Goal: Task Accomplishment & Management: Use online tool/utility

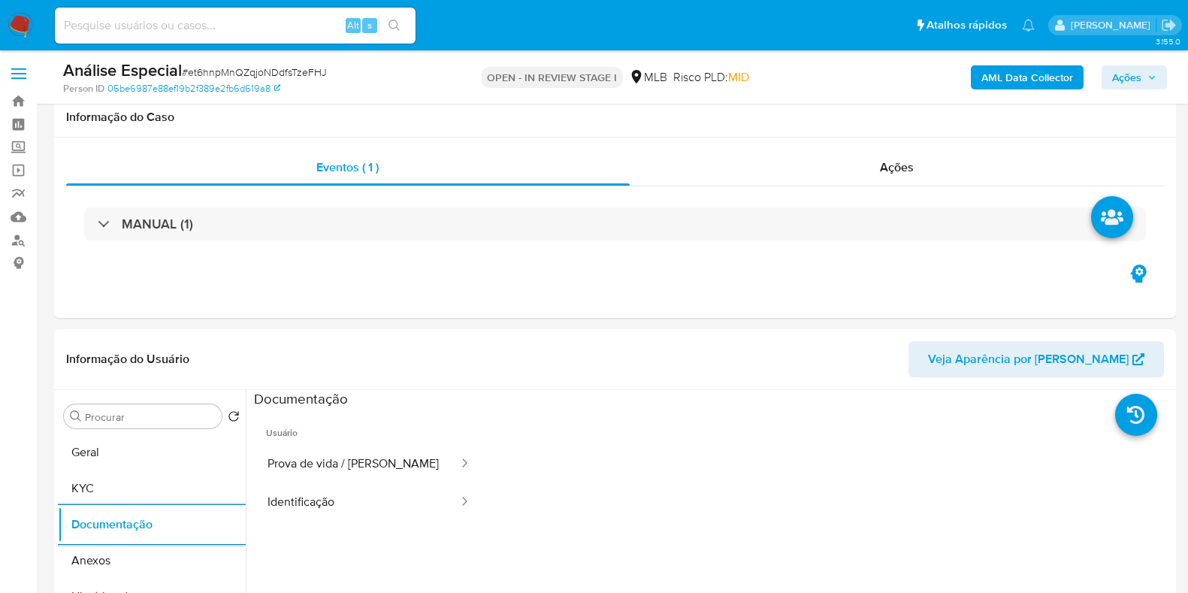
select select "10"
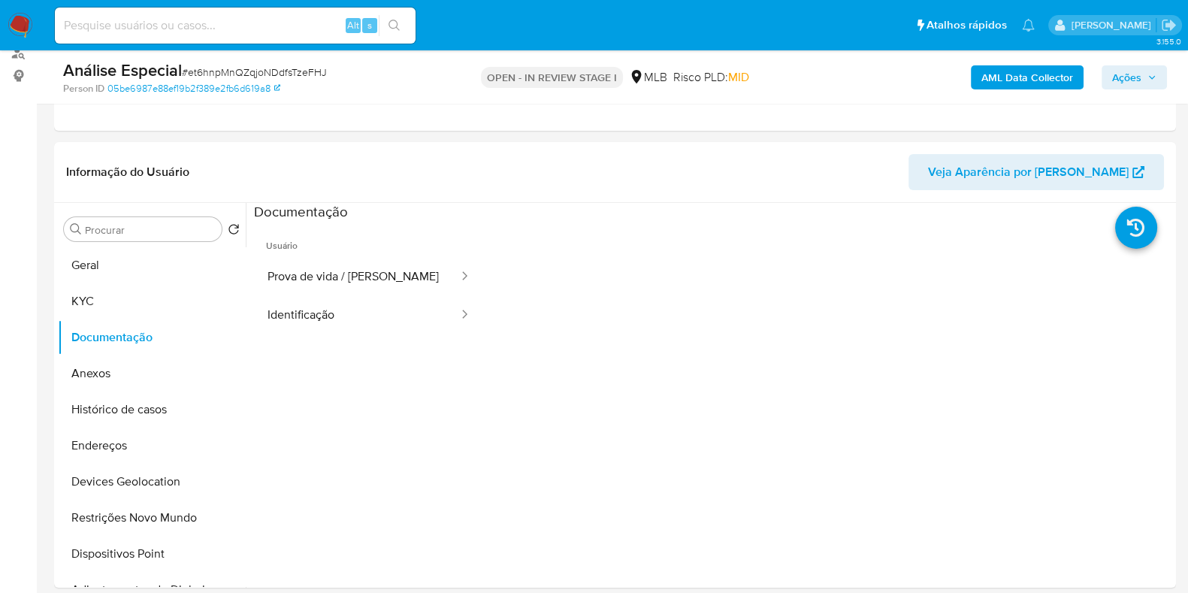
click at [1139, 83] on span "Ações" at bounding box center [1126, 77] width 29 height 24
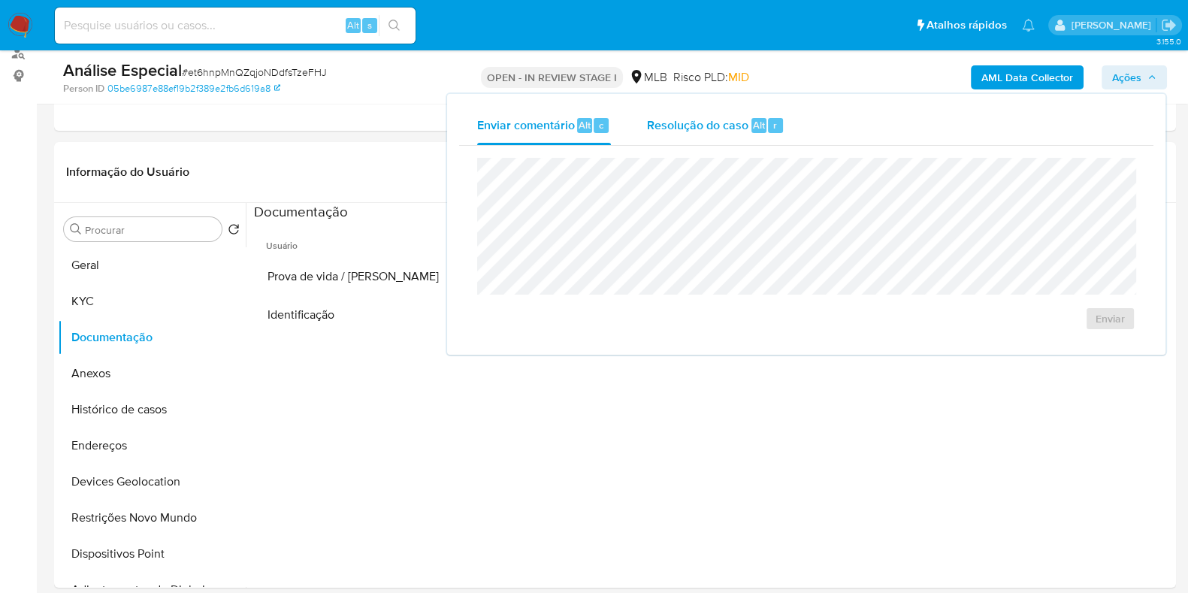
click at [725, 134] on div "Resolução do caso Alt r" at bounding box center [716, 125] width 138 height 39
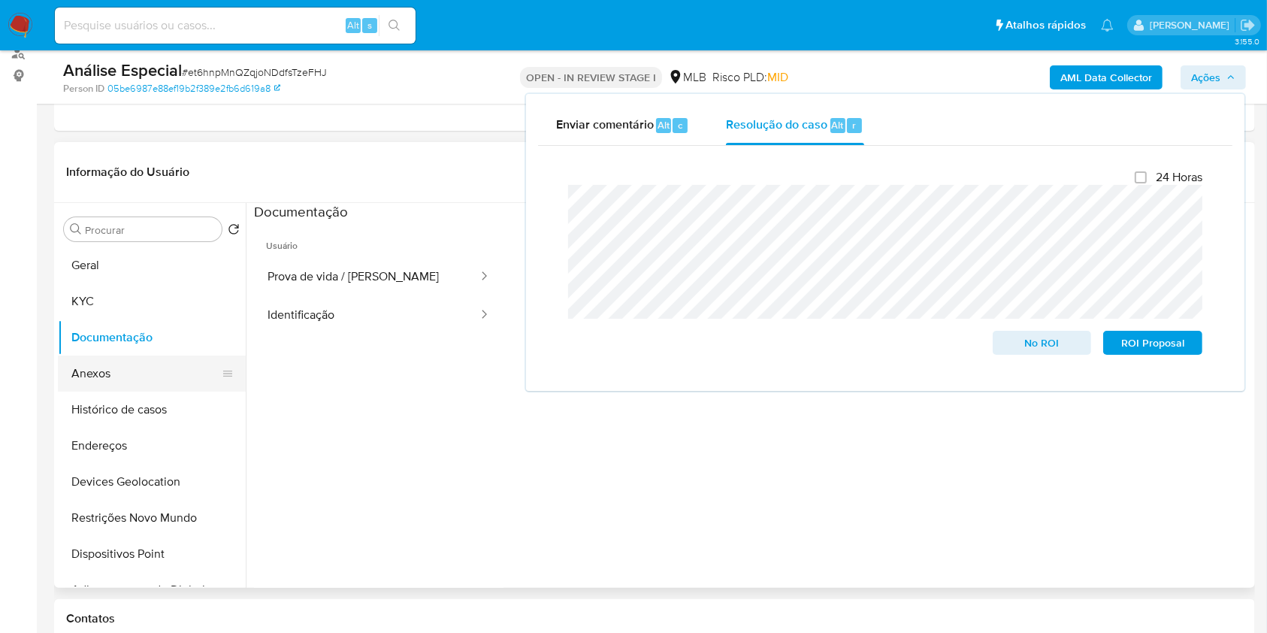
click at [114, 376] on button "Anexos" at bounding box center [146, 374] width 176 height 36
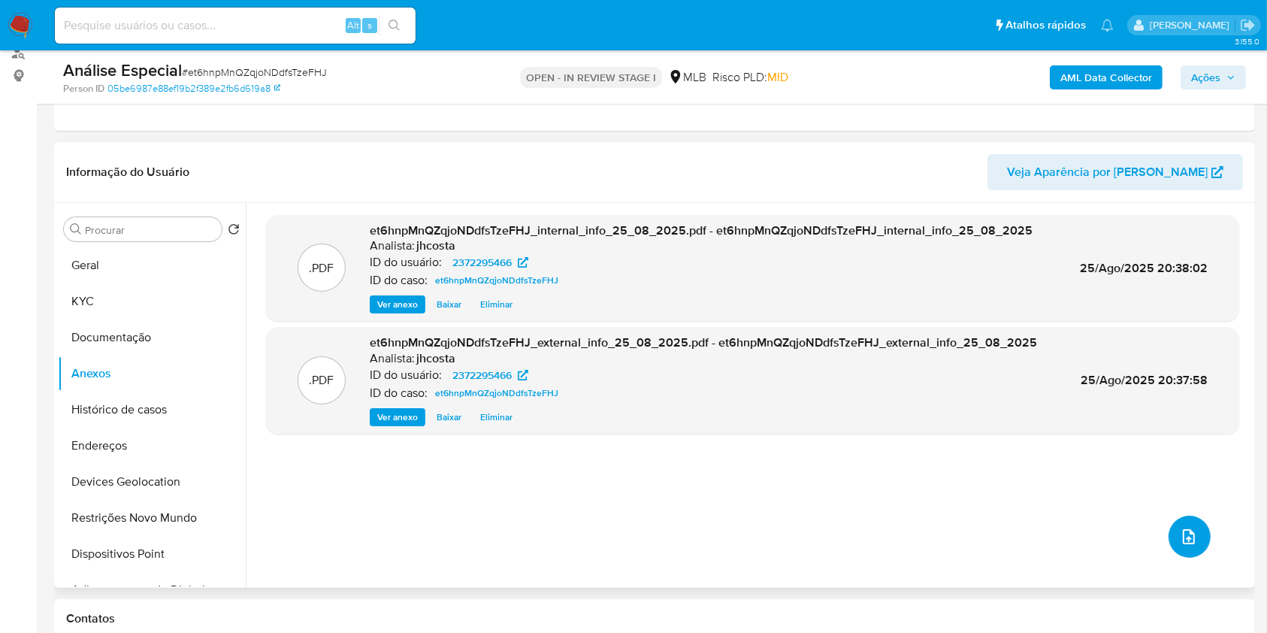
click at [1185, 528] on icon "upload-file" at bounding box center [1189, 537] width 18 height 18
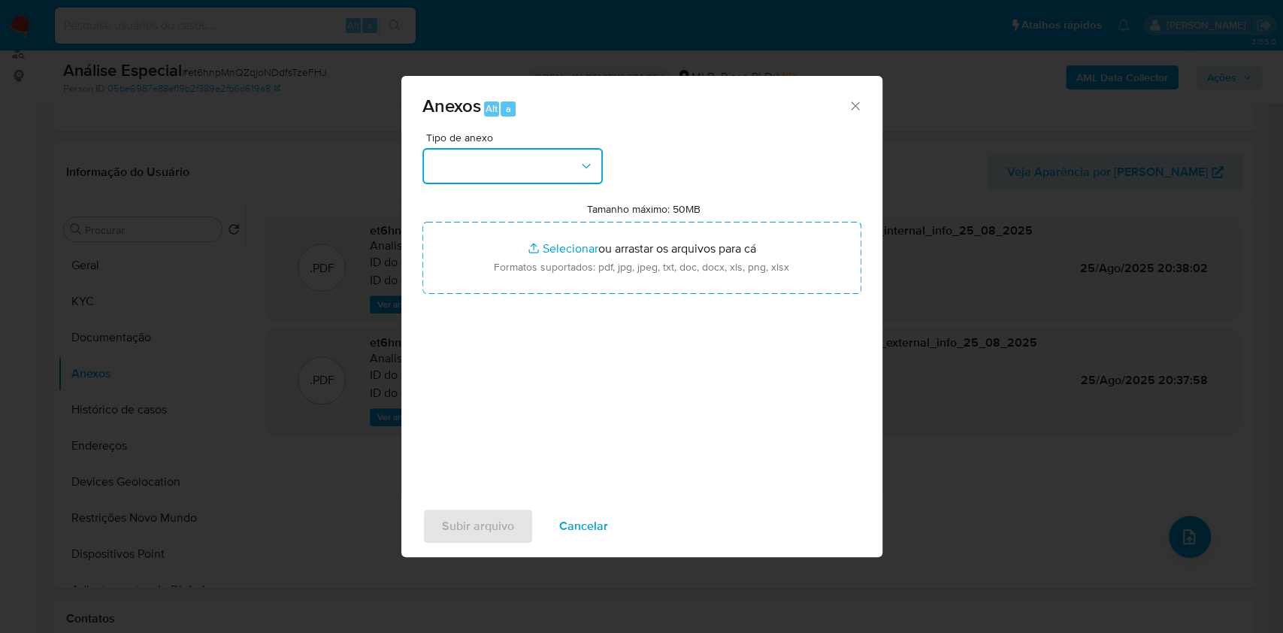
click at [490, 167] on button "button" at bounding box center [512, 166] width 180 height 36
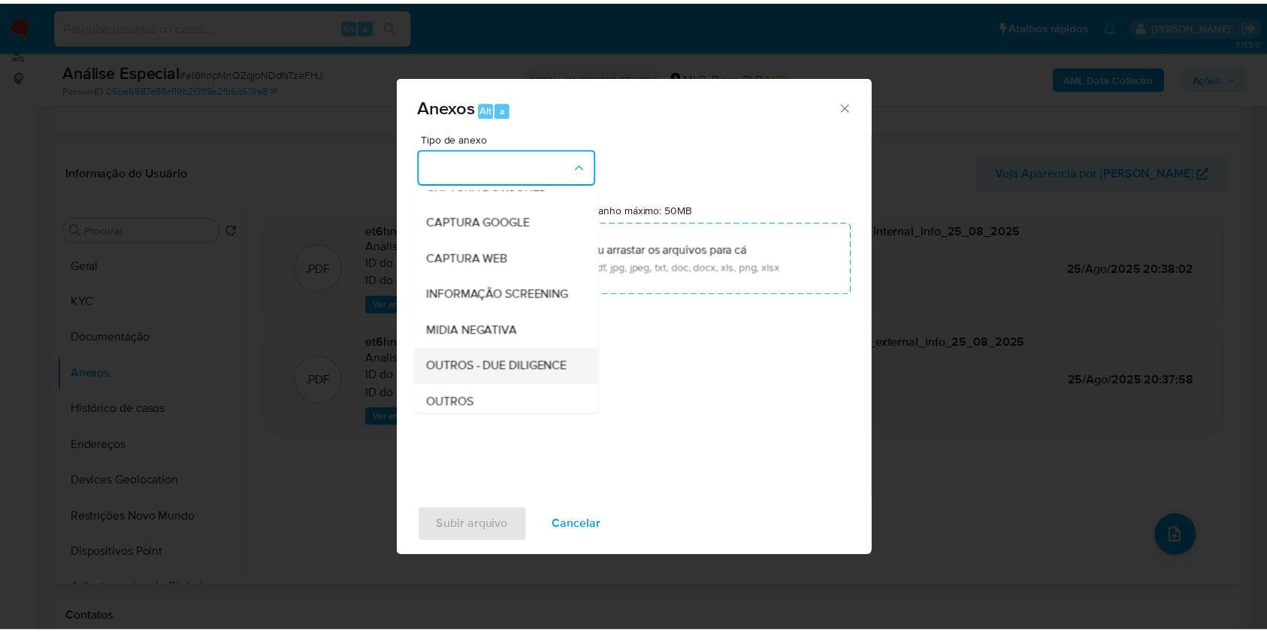
scroll to position [100, 0]
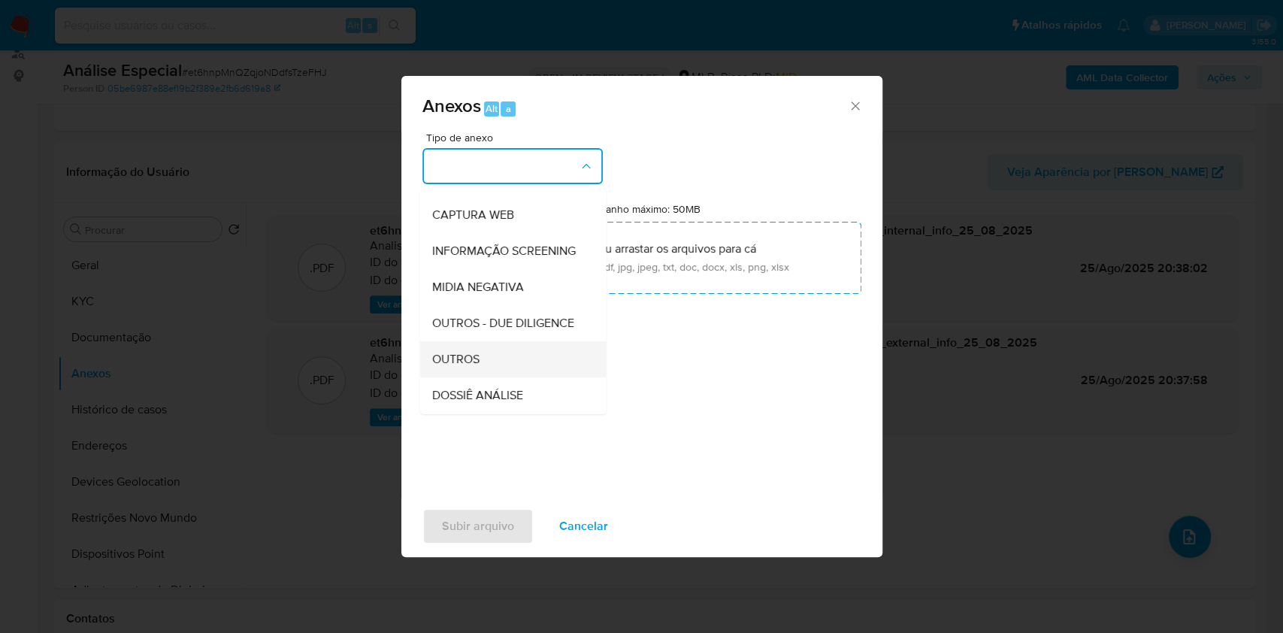
click at [488, 377] on div "OUTROS" at bounding box center [507, 359] width 153 height 36
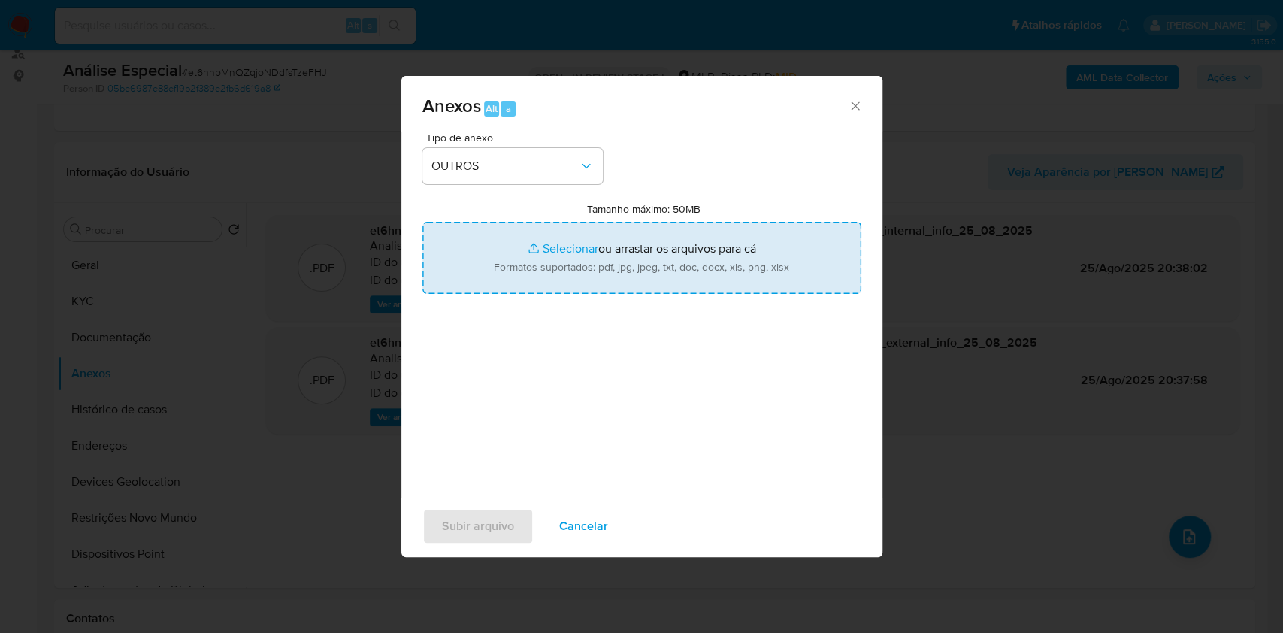
click at [625, 264] on input "Tamanho máximo: 50MB Selecionar arquivos" at bounding box center [641, 258] width 439 height 72
click at [619, 265] on input "Tamanho máximo: 50MB Selecionar arquivos" at bounding box center [641, 258] width 439 height 72
type input "C:\fakepath\Mulan 2372295466_2025_08_25_13_13_58.xlsx"
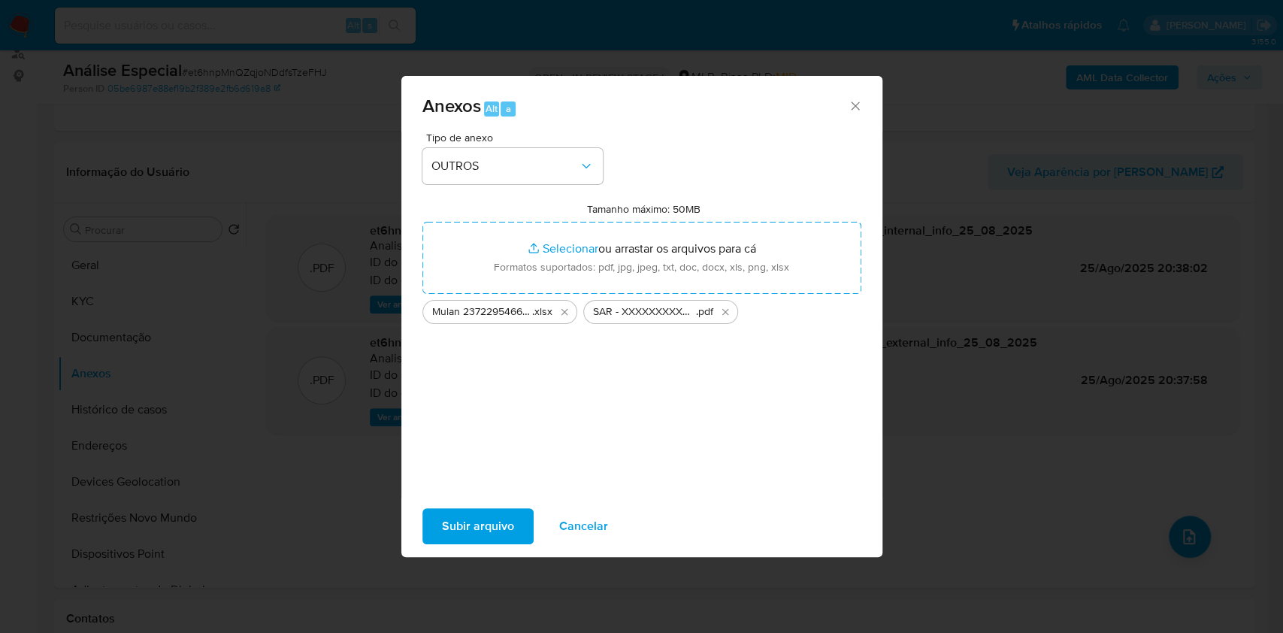
click at [457, 527] on span "Subir arquivo" at bounding box center [478, 526] width 72 height 33
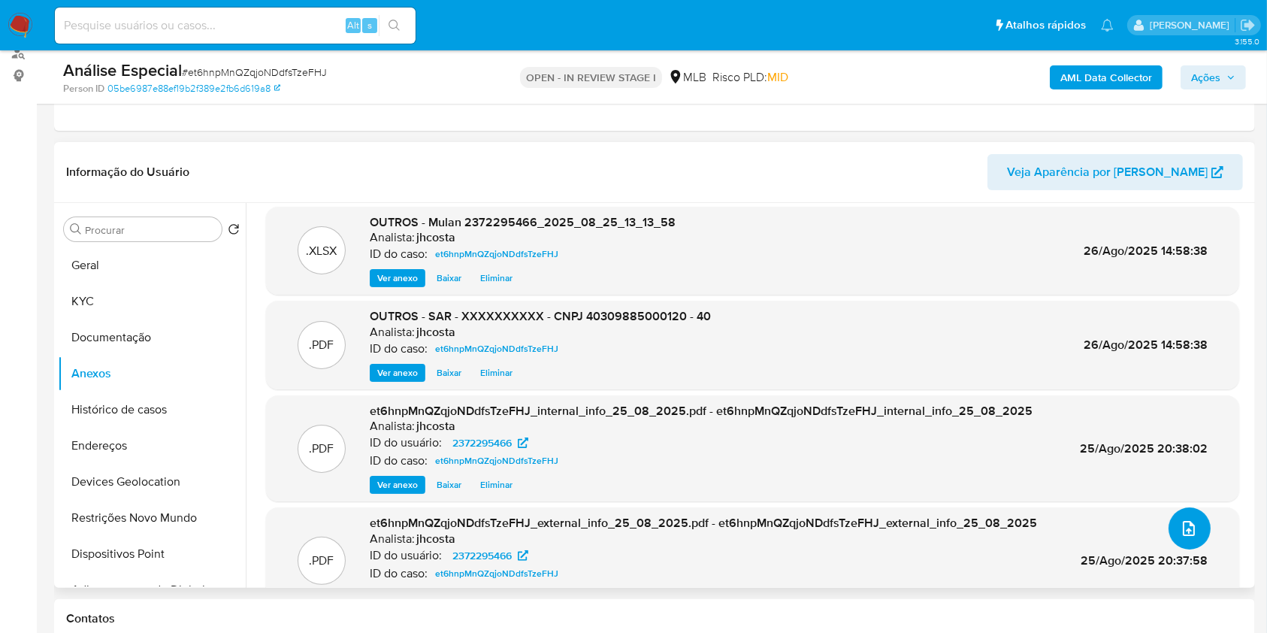
scroll to position [0, 0]
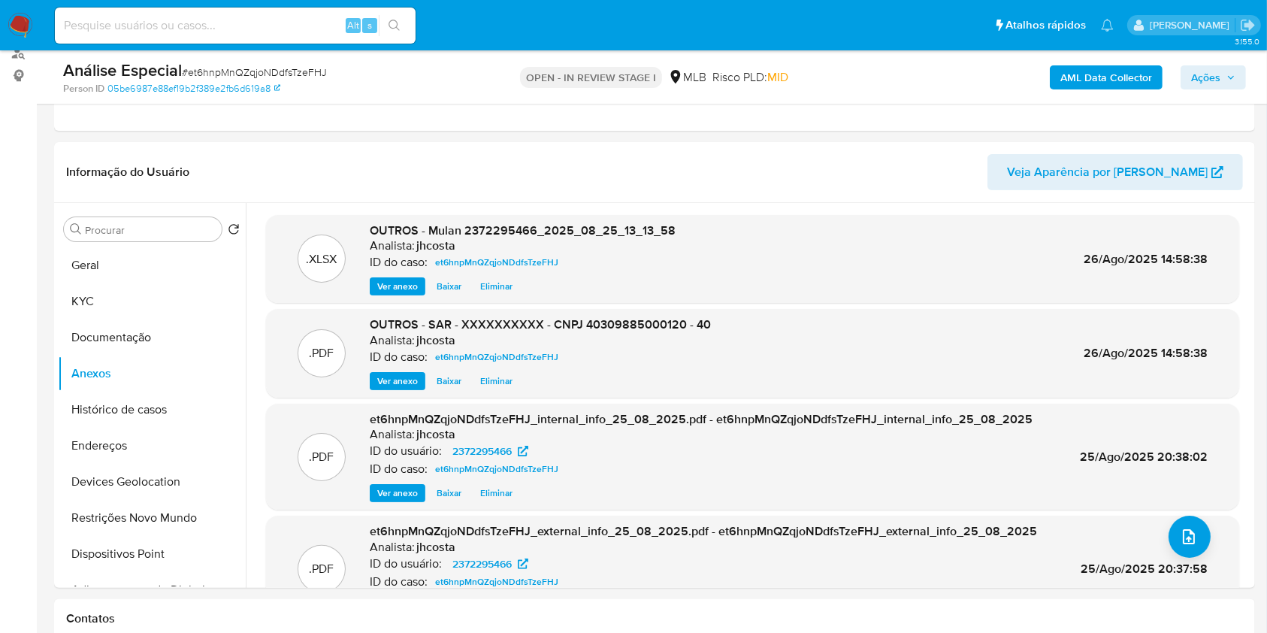
click at [1188, 80] on span "Ações" at bounding box center [1205, 77] width 29 height 24
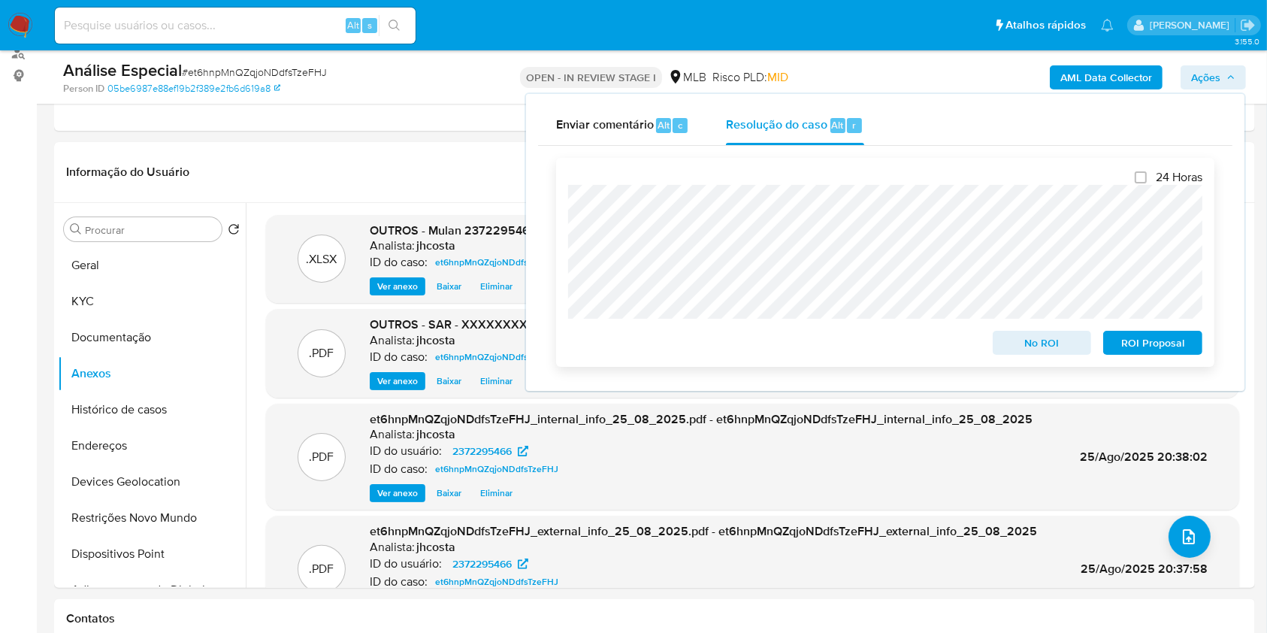
click at [1170, 349] on span "ROI Proposal" at bounding box center [1153, 342] width 78 height 21
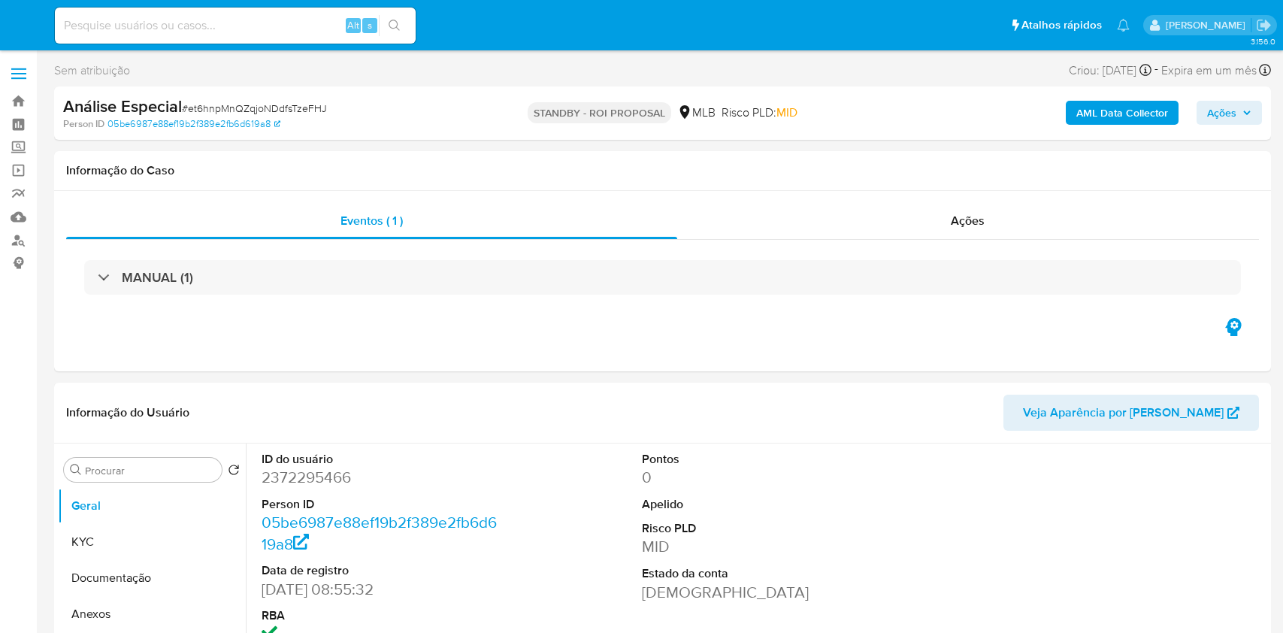
select select "10"
